Goal: Task Accomplishment & Management: Manage account settings

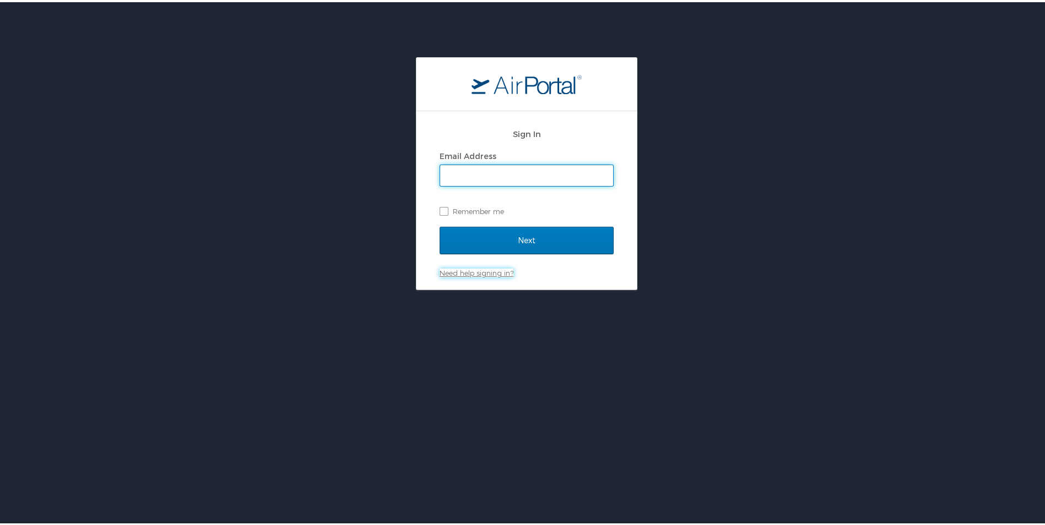
click at [475, 276] on div "Need help signing in? Forgot password? Help" at bounding box center [526, 271] width 174 height 10
click at [477, 272] on link "Need help signing in?" at bounding box center [476, 271] width 74 height 9
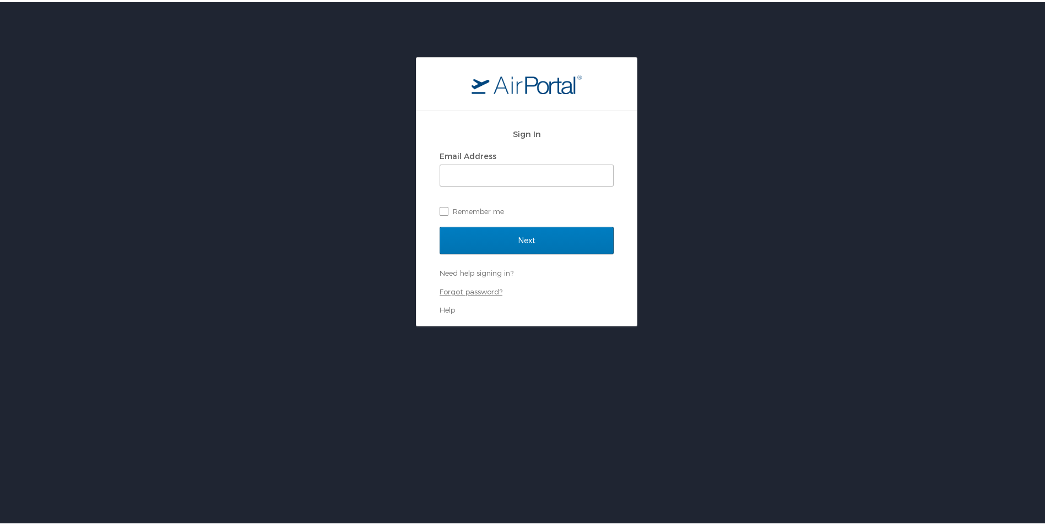
click at [462, 285] on link "Forgot password?" at bounding box center [470, 289] width 63 height 9
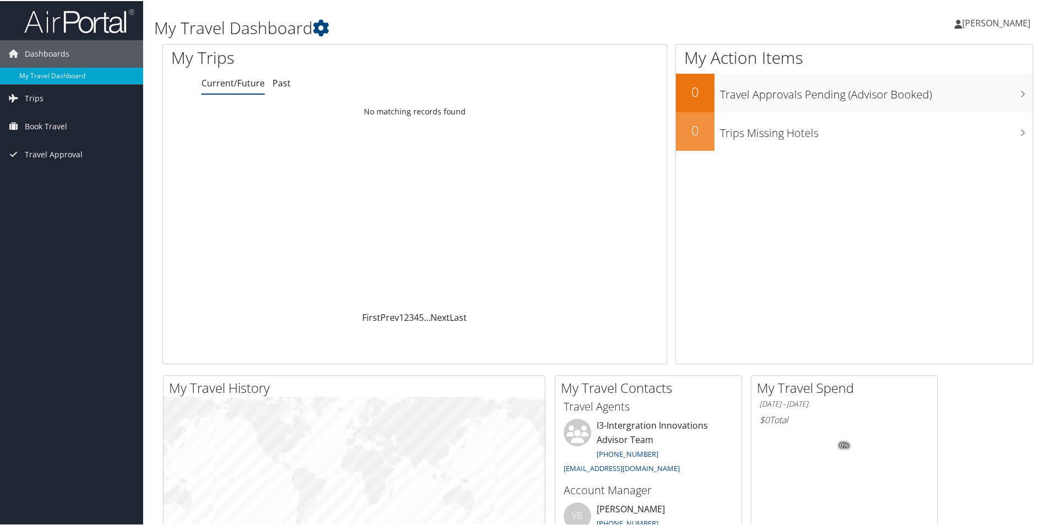
click at [974, 25] on span "[PERSON_NAME]" at bounding box center [996, 22] width 68 height 12
click at [917, 181] on link "Sign Out" at bounding box center [967, 179] width 123 height 19
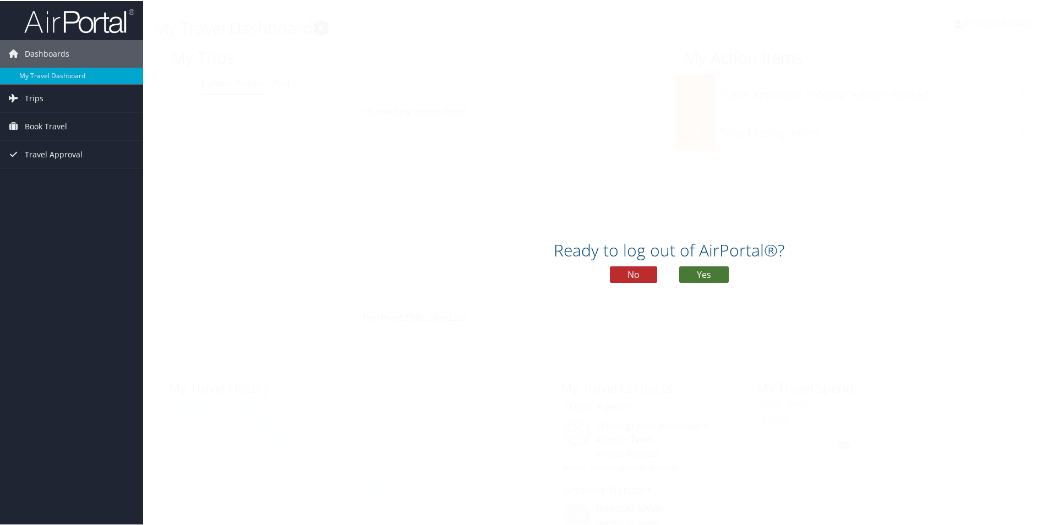
click at [700, 279] on button "Yes" at bounding box center [704, 273] width 50 height 17
